Goal: Transaction & Acquisition: Obtain resource

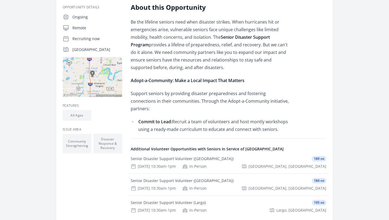
scroll to position [109, 0]
drag, startPoint x: 139, startPoint y: 115, endPoint x: 280, endPoint y: 117, distance: 140.1
click at [279, 119] on li "Commit to Lead: Recruit a team of volunteers and host montly workshops using a …" at bounding box center [210, 125] width 158 height 15
click at [278, 121] on li "Commit to Lead: Recruit a team of volunteers and host montly workshops using a …" at bounding box center [210, 125] width 158 height 15
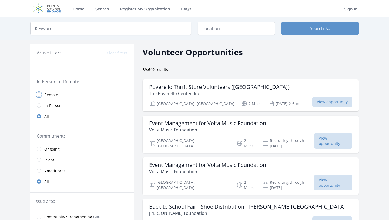
click at [39, 95] on input "radio" at bounding box center [39, 94] width 4 height 4
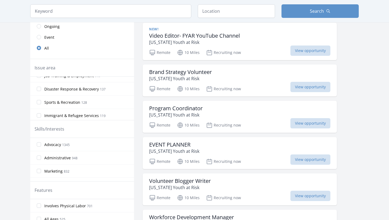
scroll to position [207, 0]
click at [41, 88] on input "Disaster Response & Recovery 137" at bounding box center [39, 87] width 4 height 4
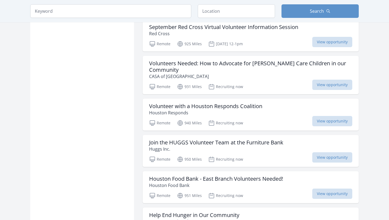
scroll to position [567, 0]
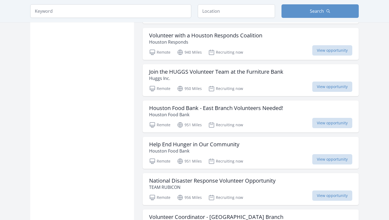
scroll to position [638, 0]
